Goal: Transaction & Acquisition: Purchase product/service

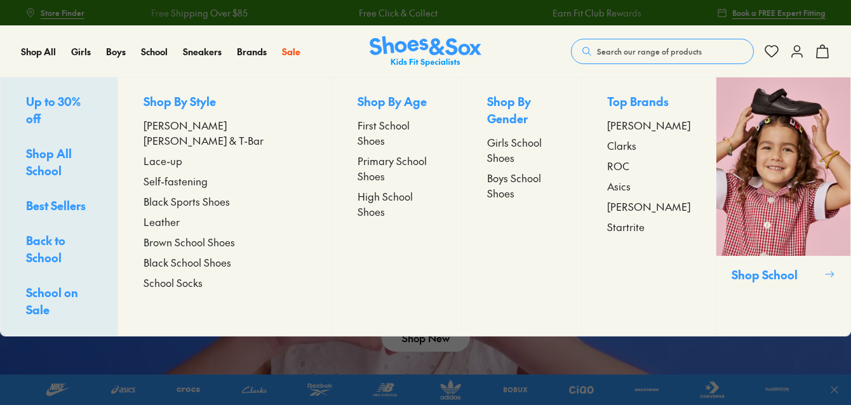
click at [358, 123] on span "First School Shoes" at bounding box center [397, 133] width 78 height 30
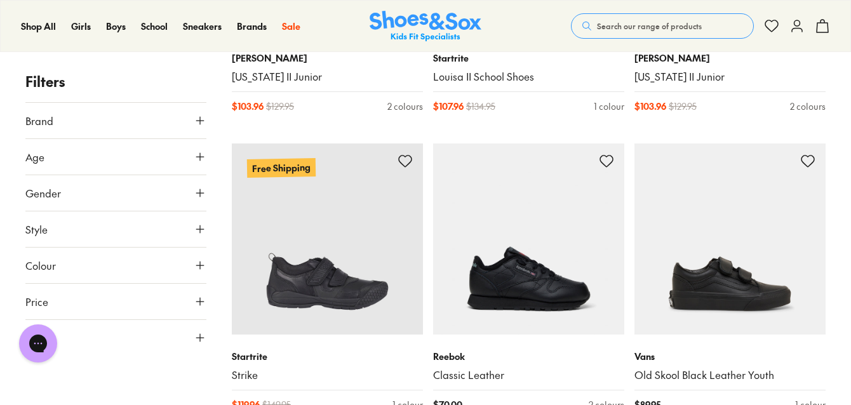
scroll to position [2897, 0]
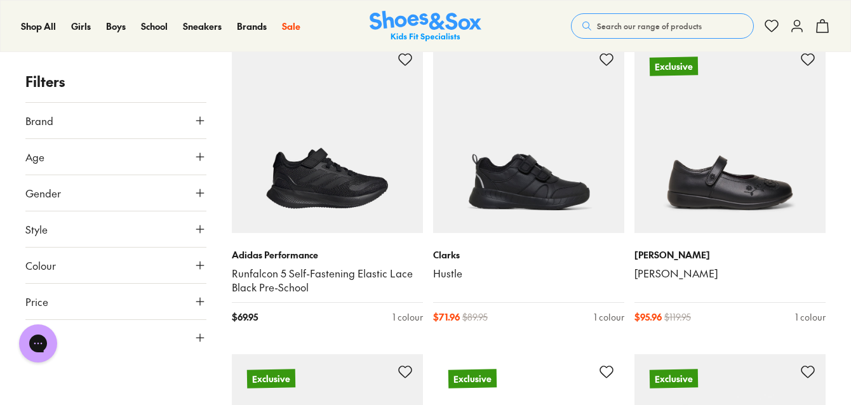
scroll to position [3202, 0]
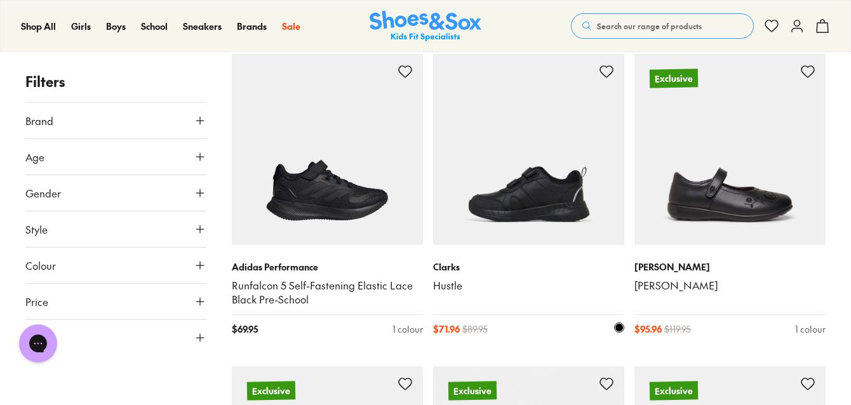
click at [520, 212] on img at bounding box center [528, 149] width 191 height 191
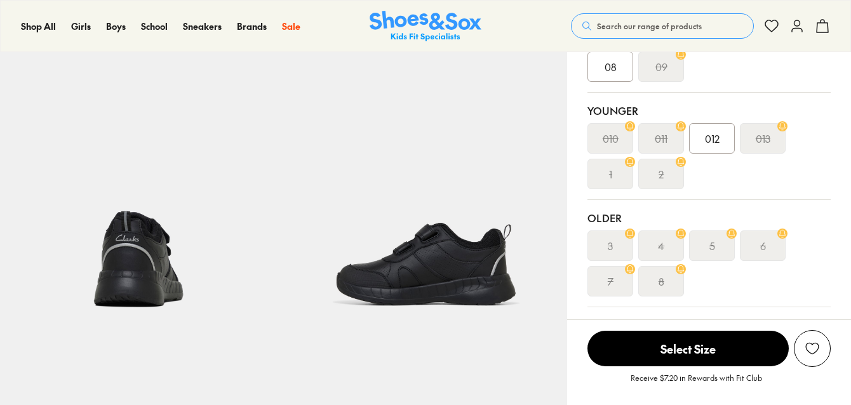
select select "*"
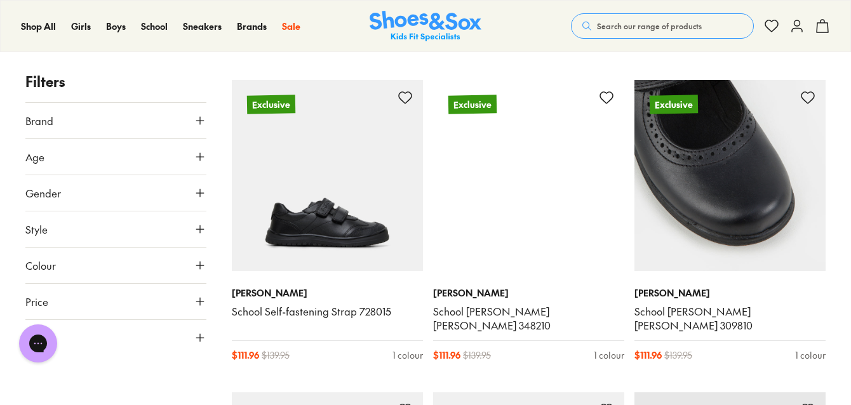
scroll to position [3184, 0]
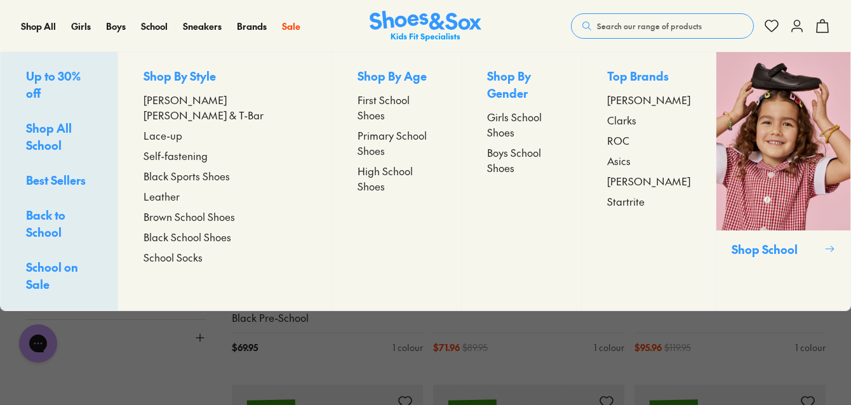
click at [186, 148] on span "Self-fastening" at bounding box center [176, 155] width 64 height 15
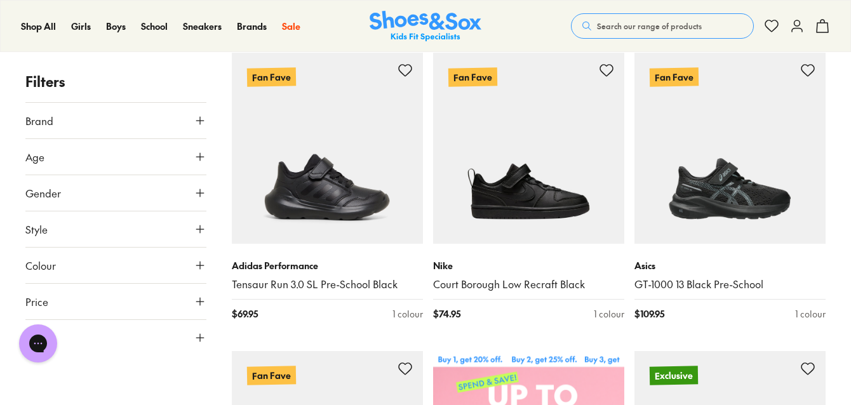
click at [35, 153] on span "Age" at bounding box center [34, 156] width 19 height 15
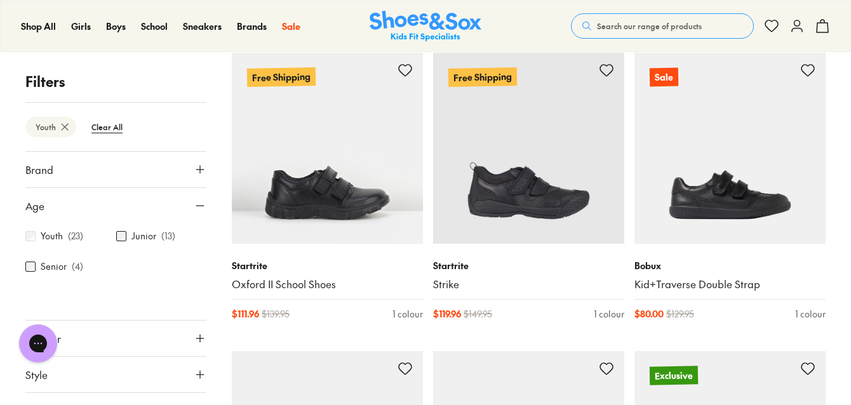
scroll to position [1449, 0]
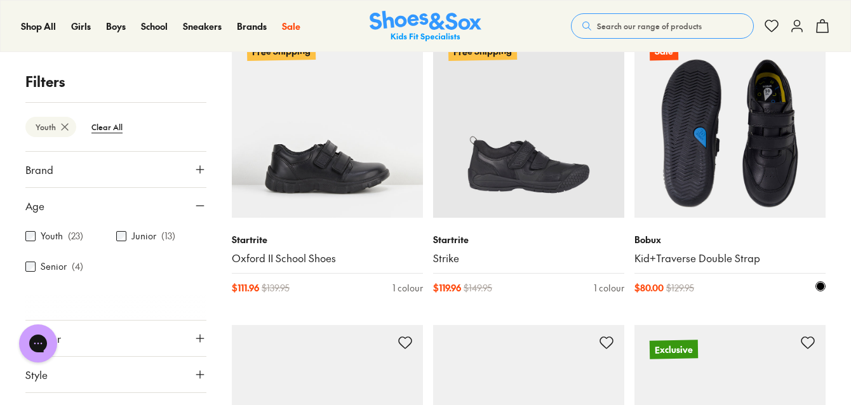
click at [684, 199] on img at bounding box center [730, 122] width 191 height 191
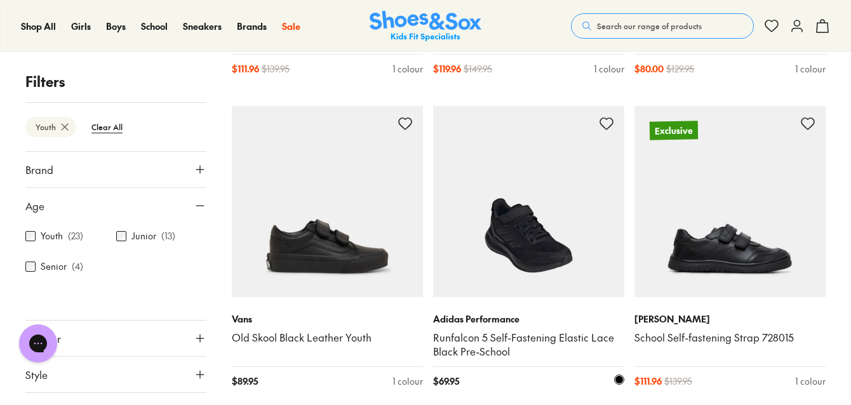
scroll to position [1754, 0]
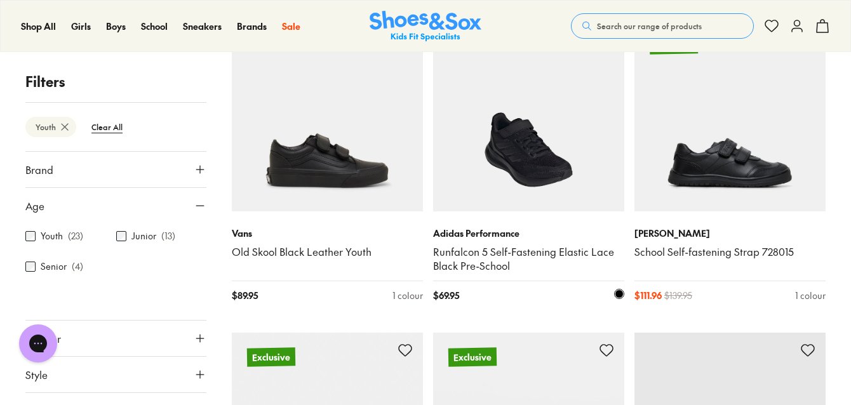
click at [526, 176] on img at bounding box center [528, 115] width 191 height 191
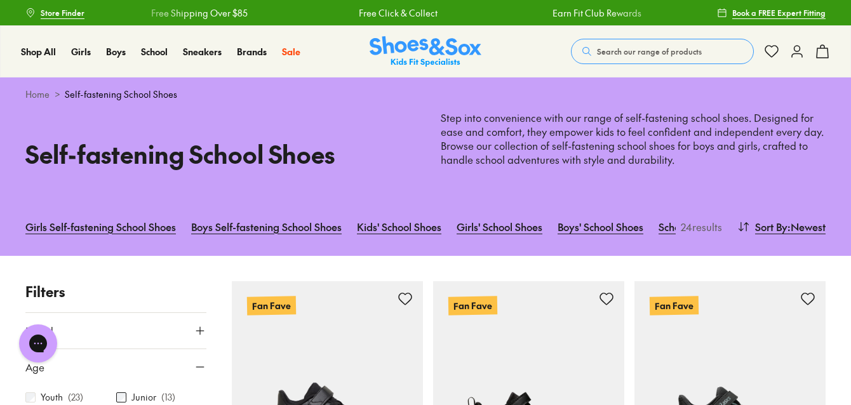
scroll to position [152, 0]
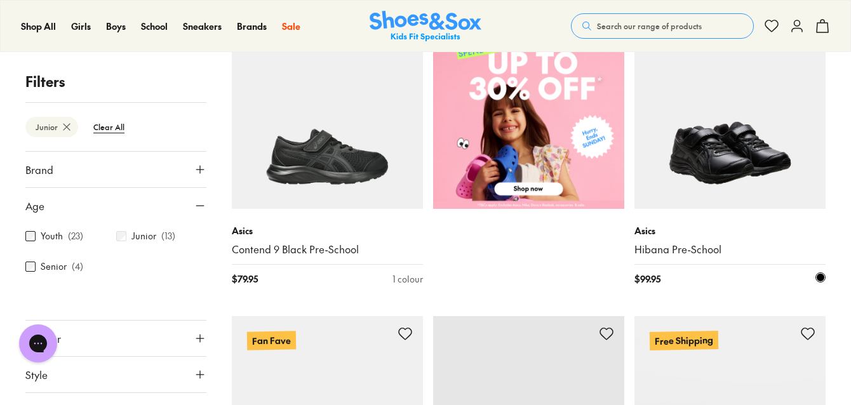
scroll to position [707, 0]
